Goal: Check status: Check status

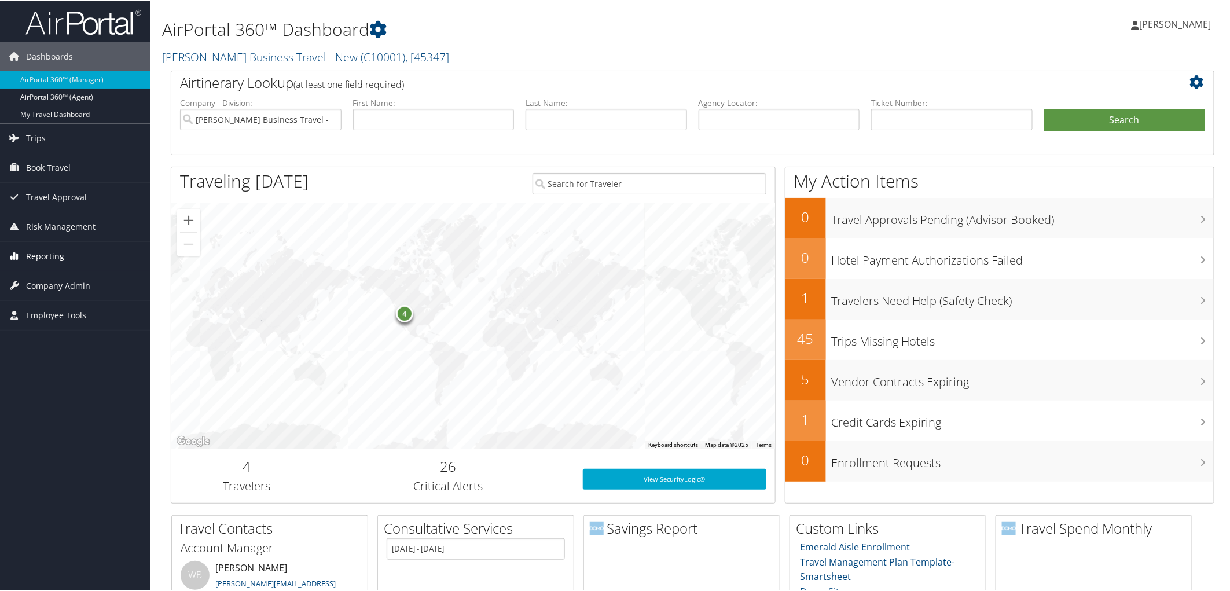
click at [110, 256] on link "Reporting" at bounding box center [75, 255] width 150 height 29
click at [94, 337] on link "Virtual Pay Lookup" at bounding box center [75, 330] width 150 height 17
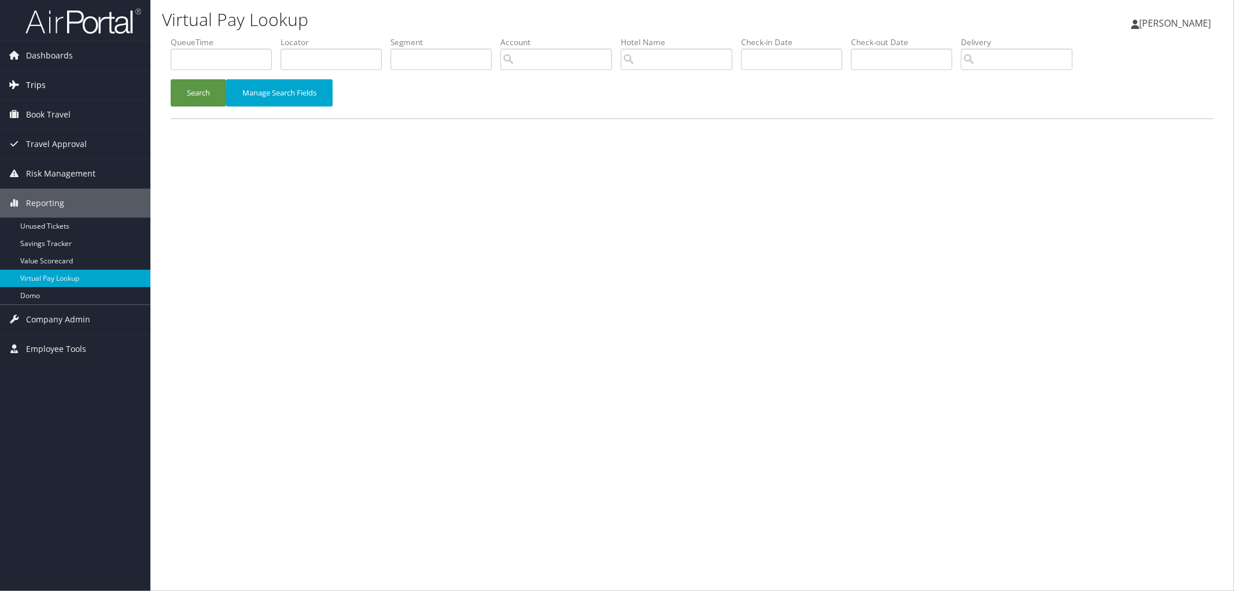
click at [26, 86] on span "Trips" at bounding box center [36, 85] width 20 height 29
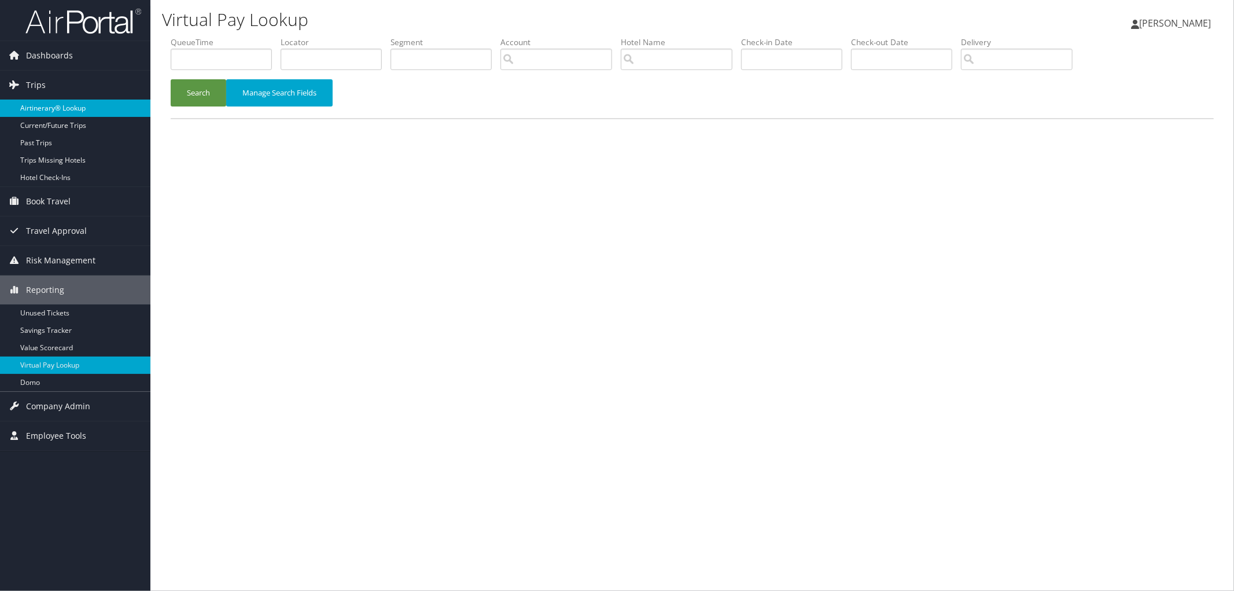
click at [53, 113] on link "Airtinerary® Lookup" at bounding box center [75, 108] width 150 height 17
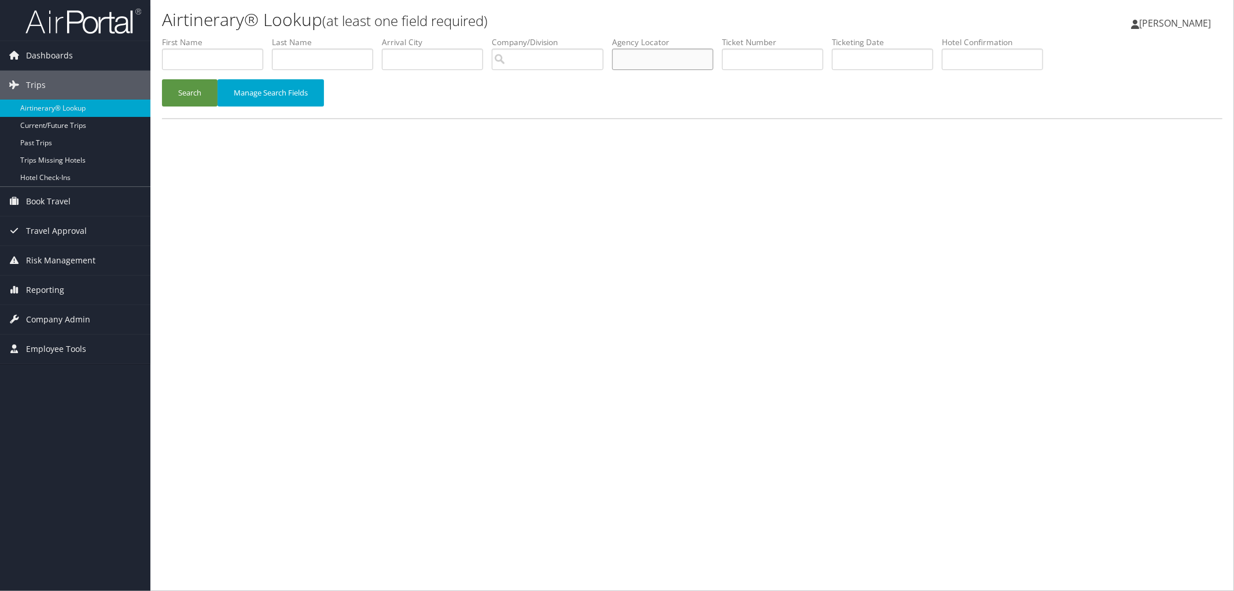
paste input "D5WV3D"
type input "D5WV3D"
click at [163, 84] on button "Search" at bounding box center [190, 92] width 56 height 27
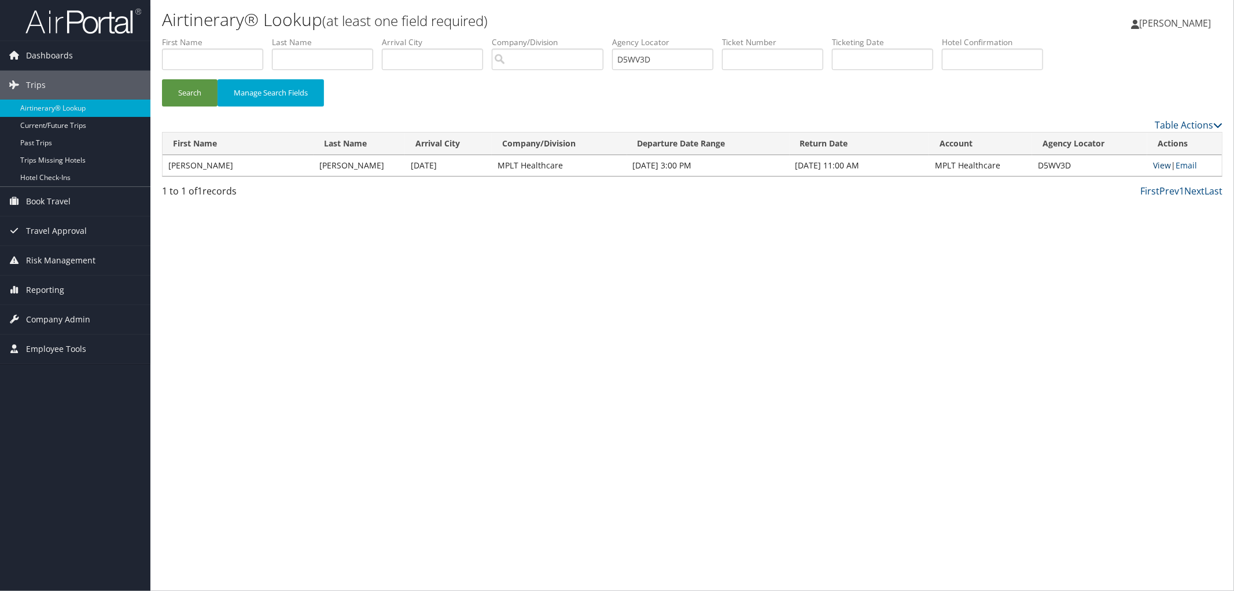
click at [1167, 165] on link "View" at bounding box center [1162, 165] width 18 height 11
drag, startPoint x: 700, startPoint y: 59, endPoint x: 554, endPoint y: 61, distance: 146.4
click at [615, 36] on ul "First Name Last Name Departure City Arrival City Company/Division Airport/City …" at bounding box center [692, 36] width 1061 height 0
paste input "D66ZHB"
type input "D66ZHB"
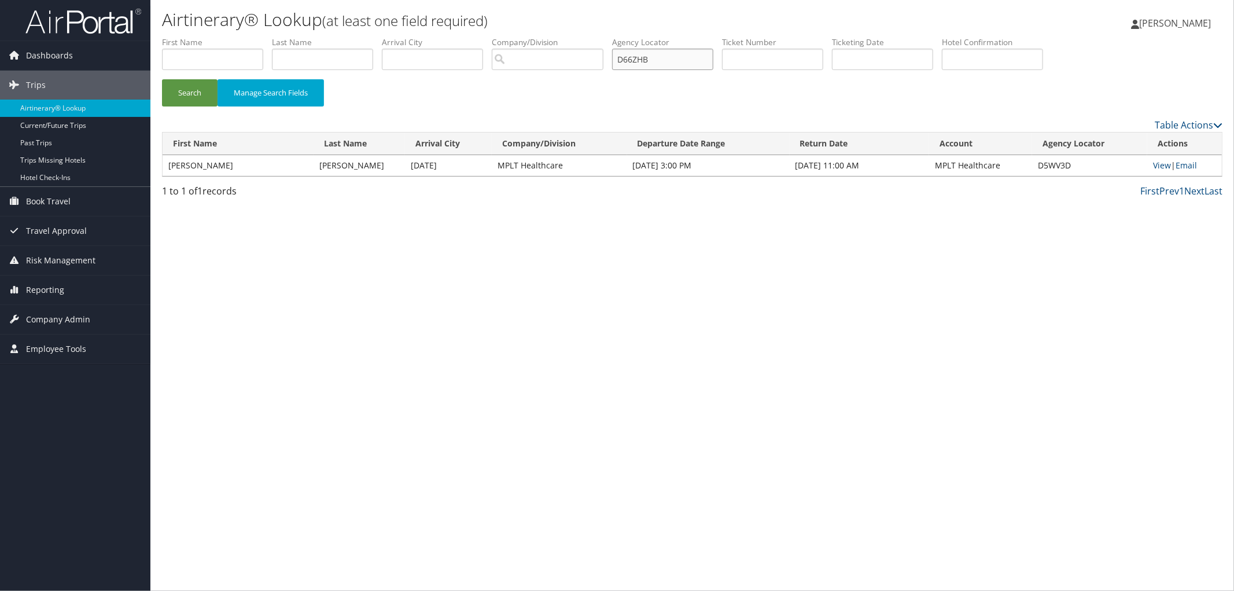
click at [162, 79] on button "Search" at bounding box center [190, 92] width 56 height 27
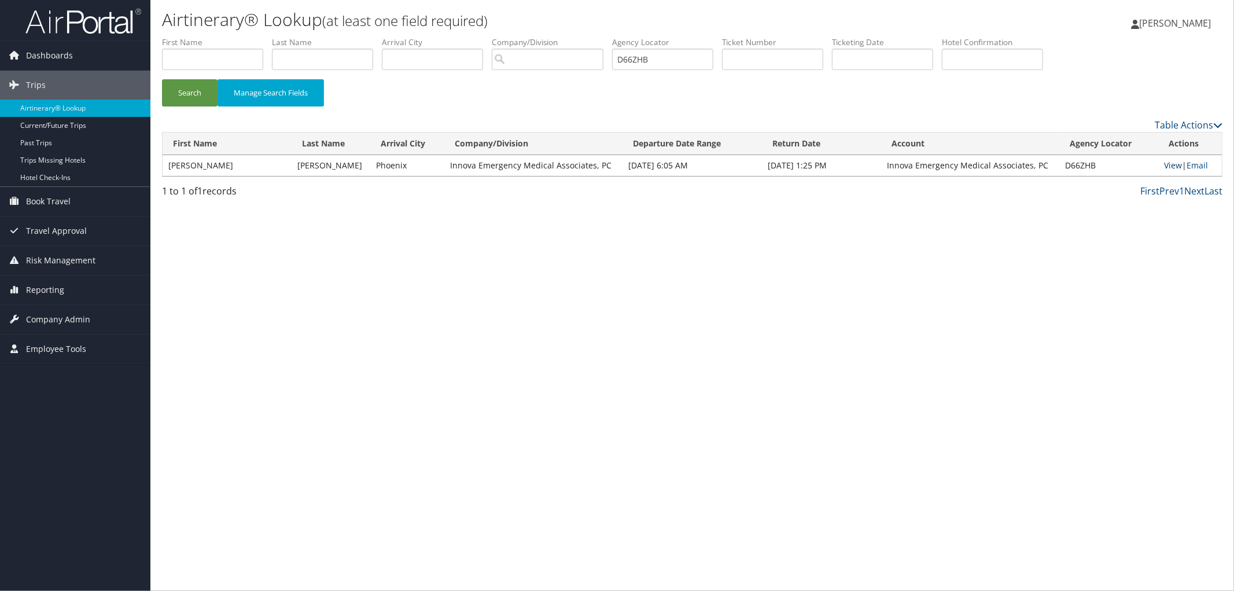
click at [1169, 164] on link "View" at bounding box center [1173, 165] width 18 height 11
click at [95, 293] on link "Reporting" at bounding box center [75, 289] width 150 height 29
click at [89, 383] on link "Domo" at bounding box center [75, 382] width 150 height 17
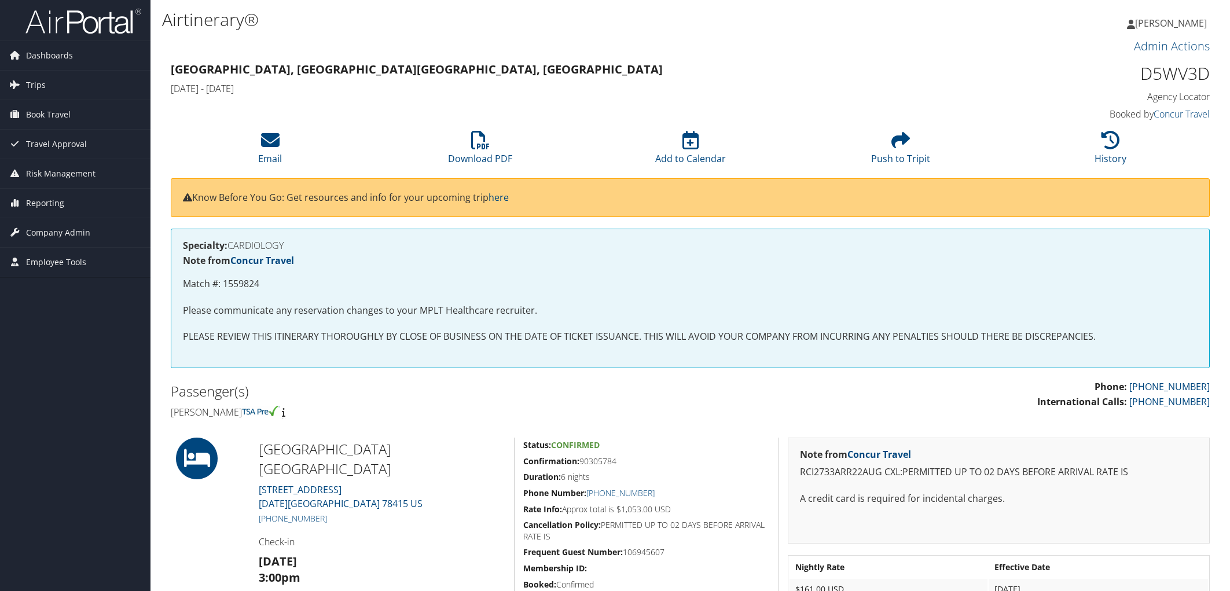
scroll to position [191, 0]
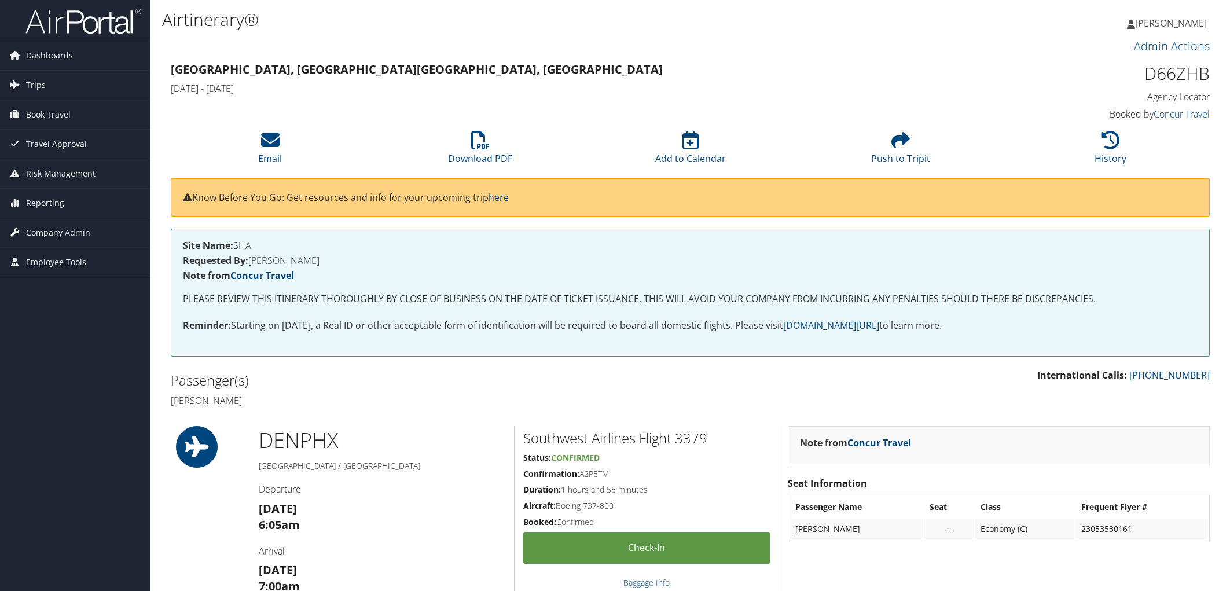
scroll to position [450, 0]
